Goal: Answer question/provide support: Share knowledge or assist other users

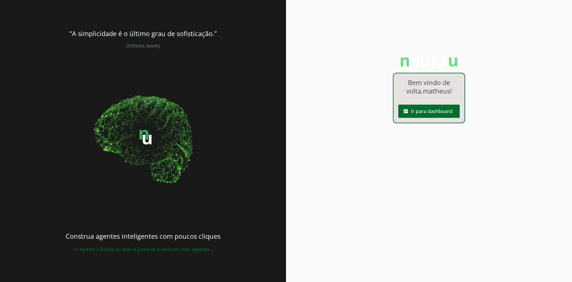
click at [438, 114] on span at bounding box center [428, 111] width 61 height 14
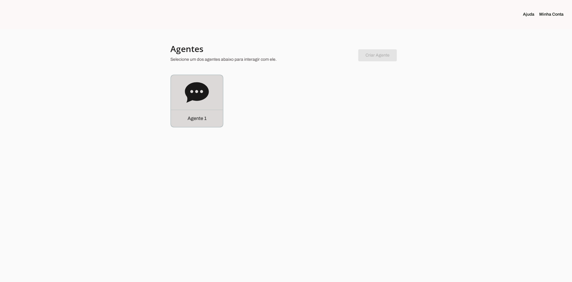
click at [214, 101] on div "Agente 1" at bounding box center [197, 101] width 52 height 52
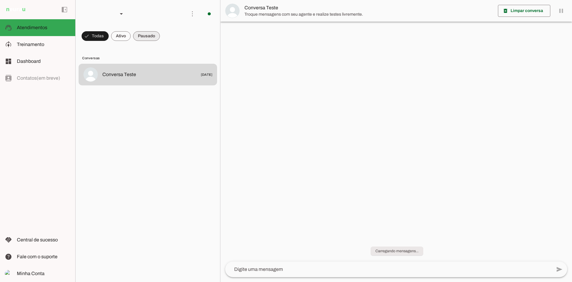
click at [145, 37] on span at bounding box center [146, 36] width 27 height 14
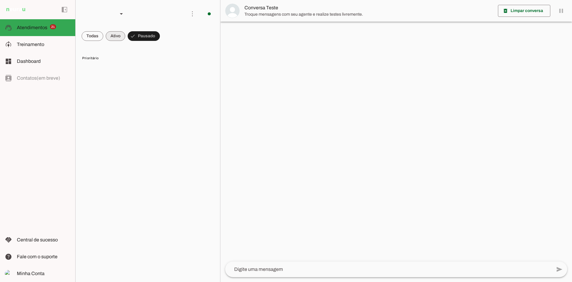
click at [122, 35] on span at bounding box center [116, 36] width 20 height 14
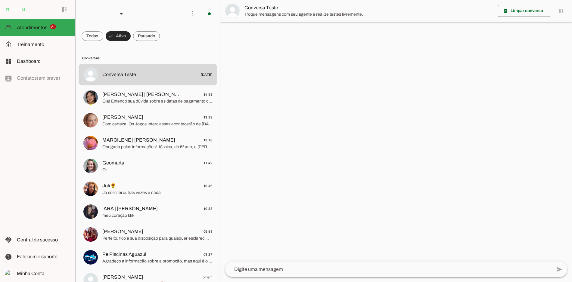
click at [146, 38] on span at bounding box center [146, 36] width 27 height 14
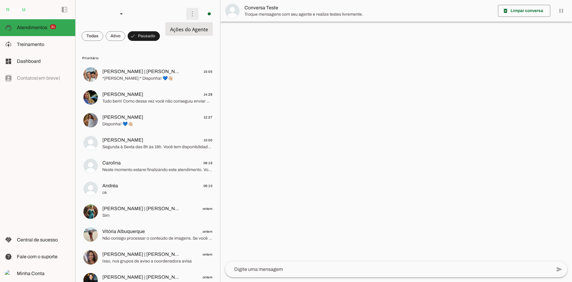
click at [193, 14] on span at bounding box center [192, 14] width 14 height 14
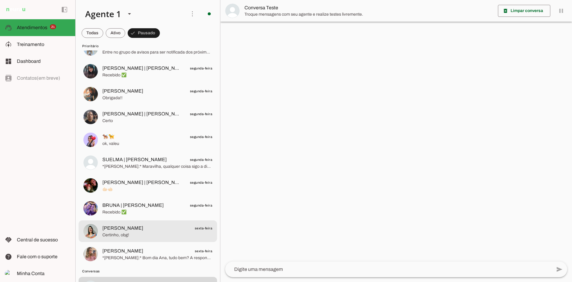
scroll to position [1054, 0]
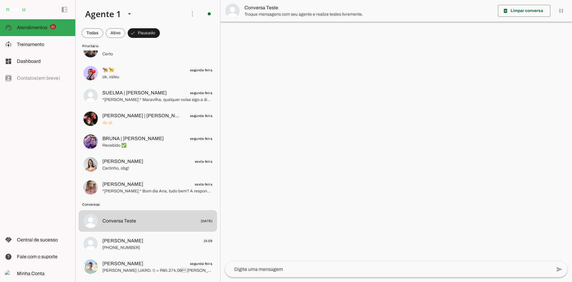
click at [263, 33] on slot at bounding box center [275, 37] width 24 height 22
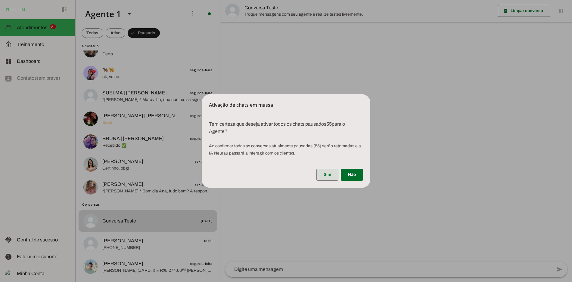
click at [328, 173] on span at bounding box center [327, 175] width 22 height 14
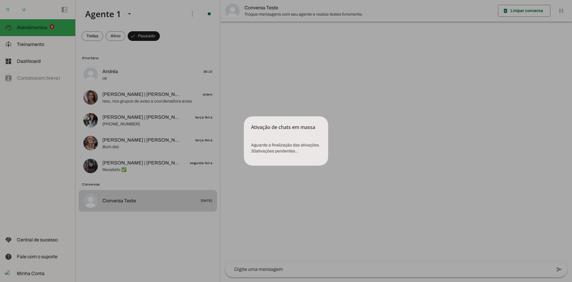
scroll to position [0, 0]
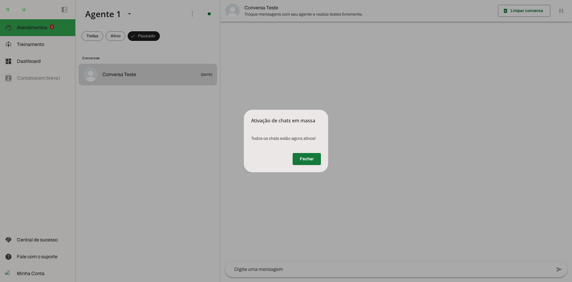
click at [304, 163] on span at bounding box center [307, 159] width 28 height 14
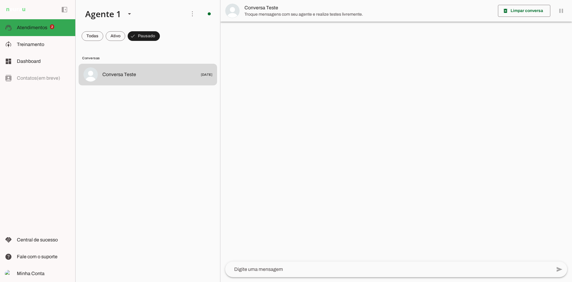
click at [133, 128] on lit-virtualizer "Conversa Teste [DATE]" at bounding box center [148, 172] width 144 height 216
click at [51, 39] on md-item "model_training Treinamento Treinamento" at bounding box center [37, 44] width 75 height 17
